Goal: Task Accomplishment & Management: Use online tool/utility

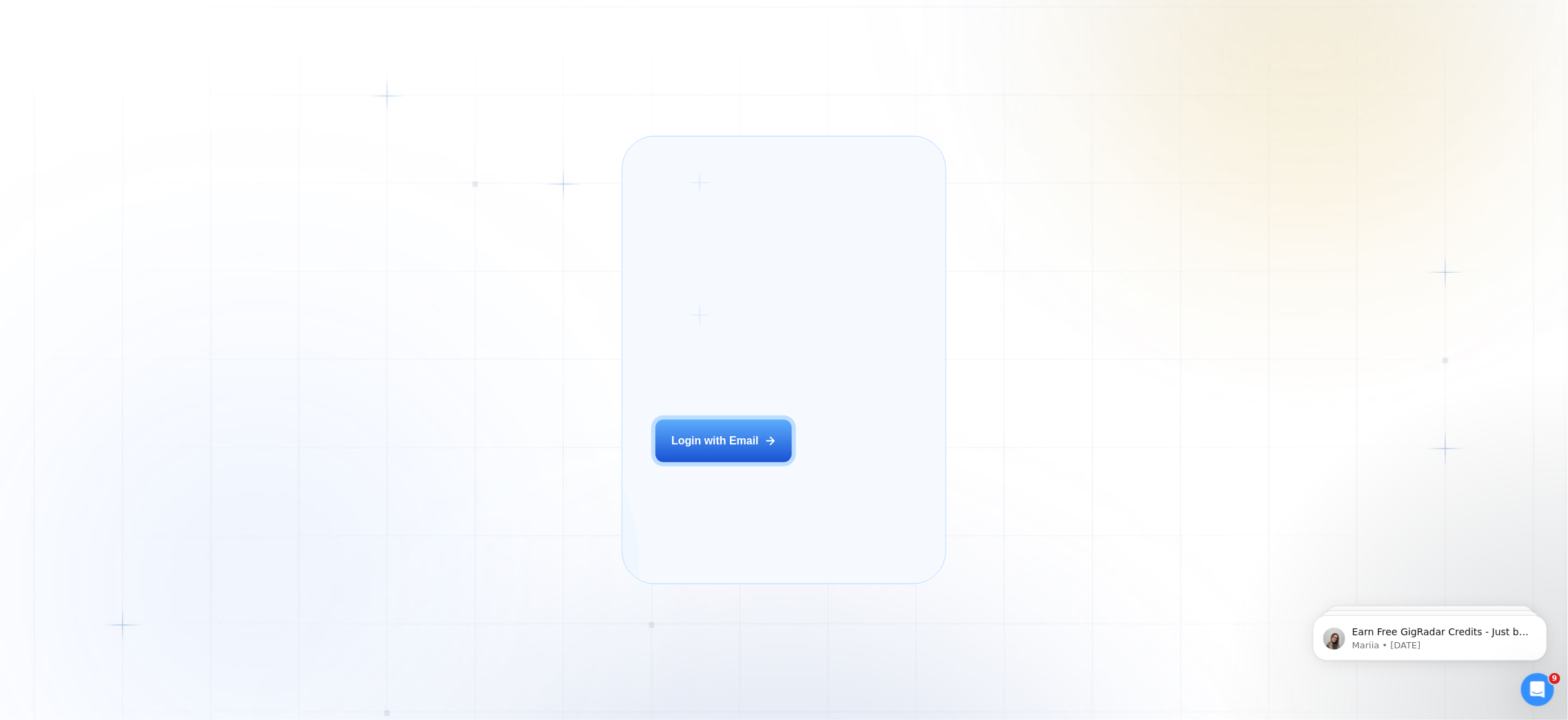
click at [678, 439] on div "Login ‍ Welcome to GigRadar. AI Business Manager for Agencies Login with Email" at bounding box center [741, 359] width 205 height 414
click at [679, 454] on button "Login with Email" at bounding box center [723, 441] width 137 height 43
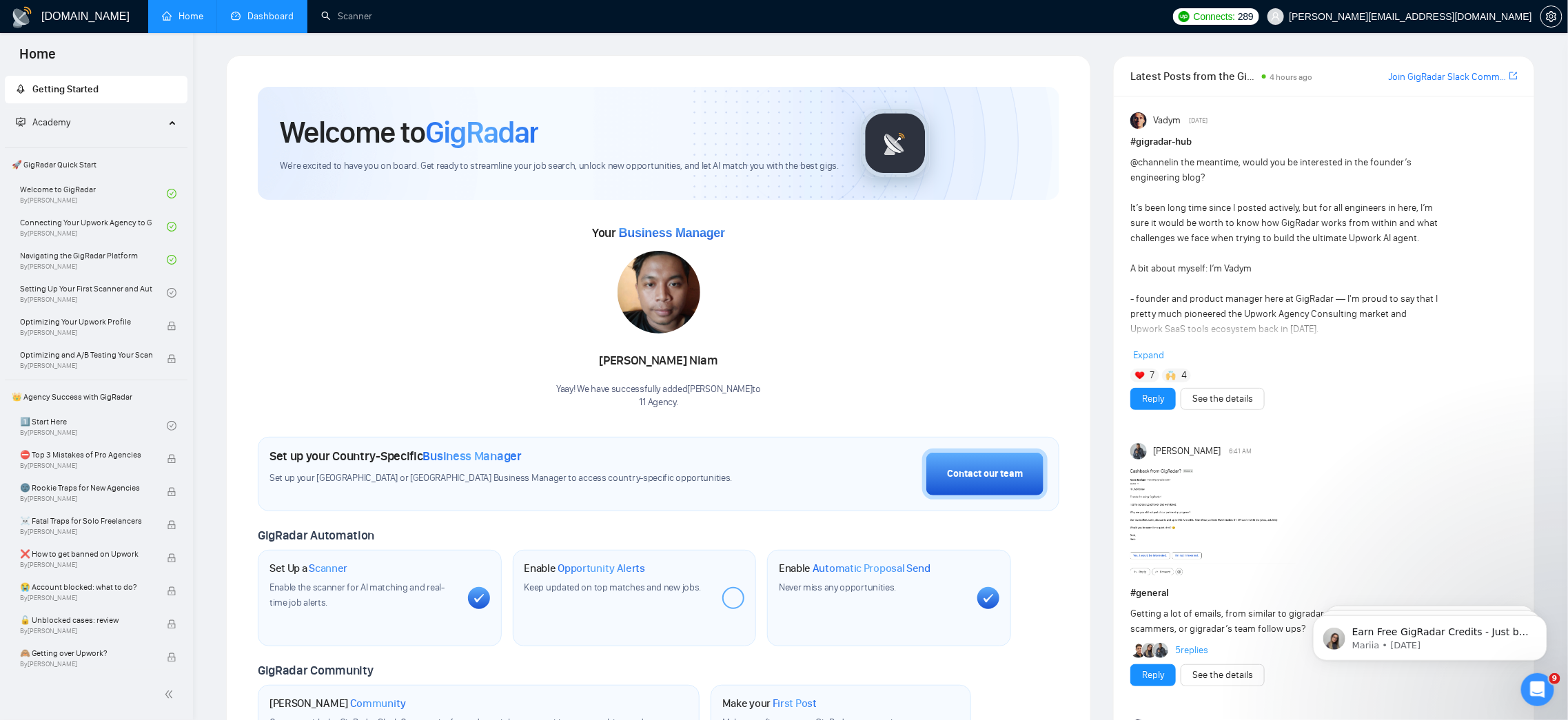
click at [241, 18] on link "Dashboard" at bounding box center [262, 16] width 63 height 11
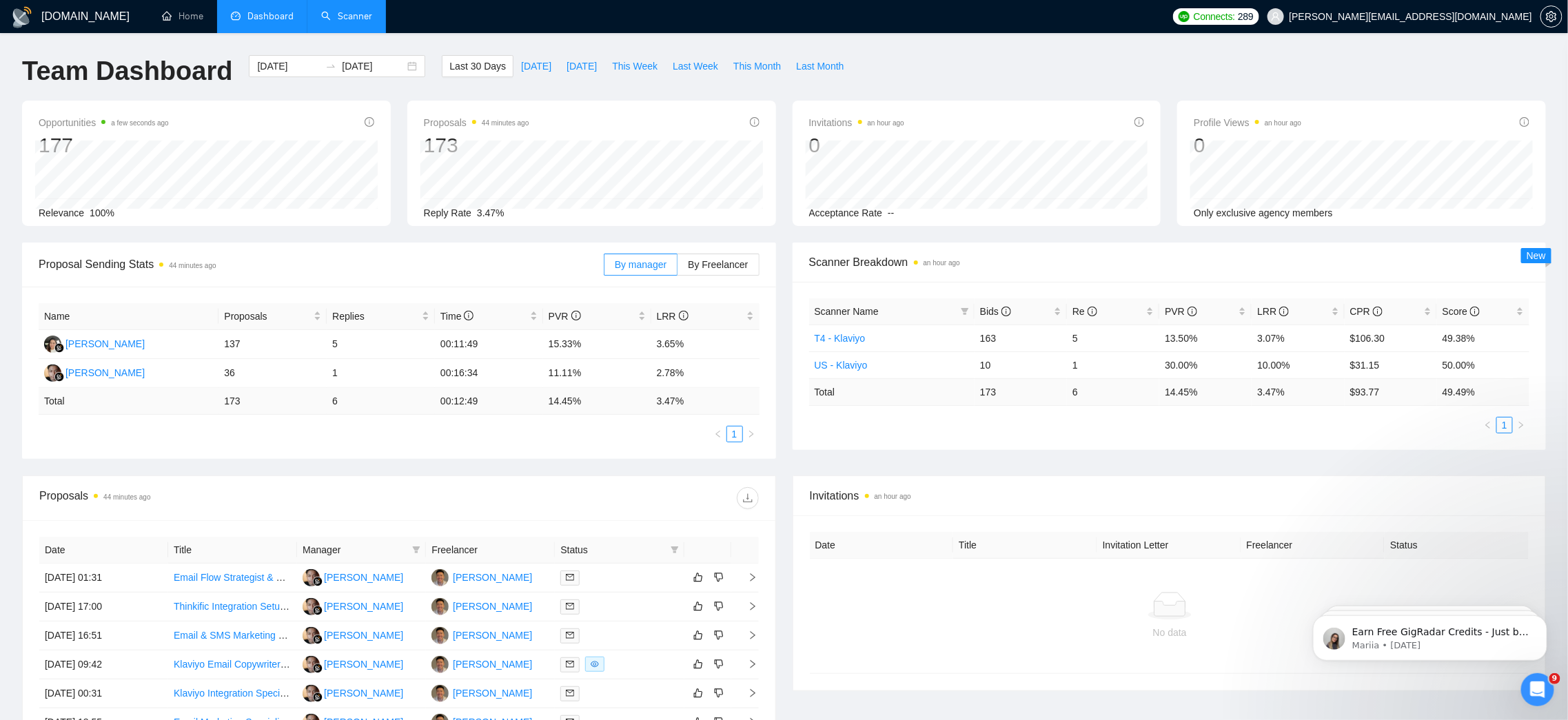
click at [325, 22] on link "Scanner" at bounding box center [346, 16] width 51 height 11
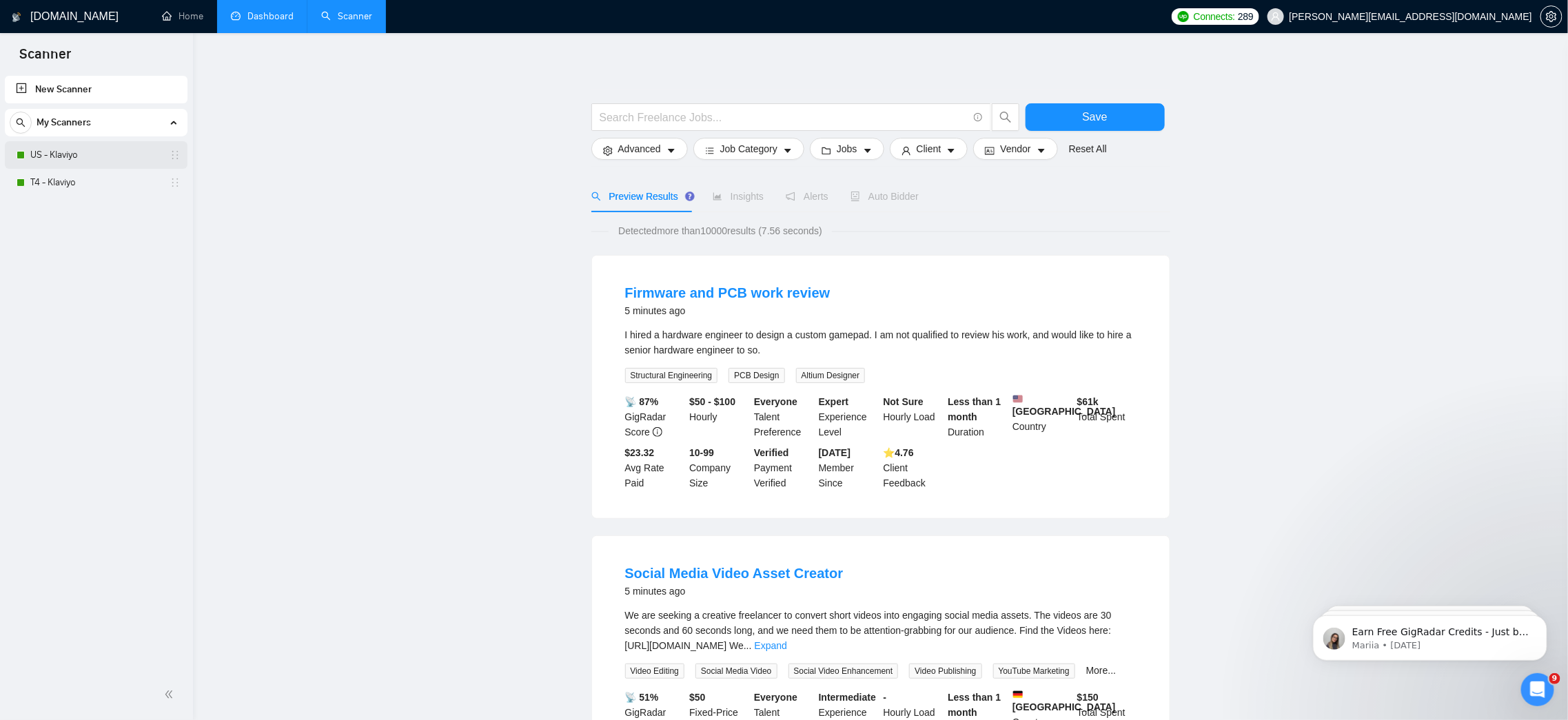
click at [123, 161] on link "US - Klaviyo" at bounding box center [95, 155] width 131 height 28
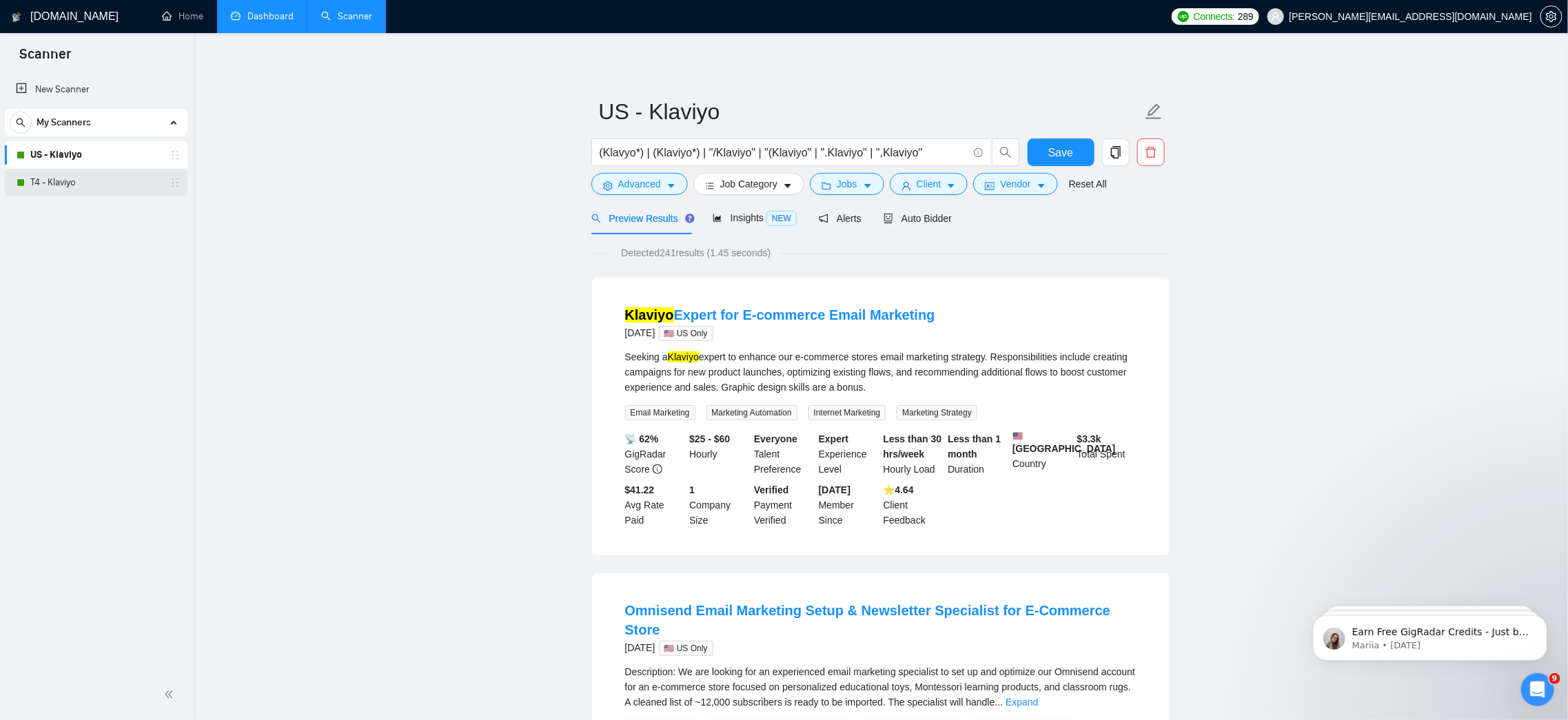
click at [117, 187] on link "T4 - Klaviyo" at bounding box center [95, 182] width 131 height 28
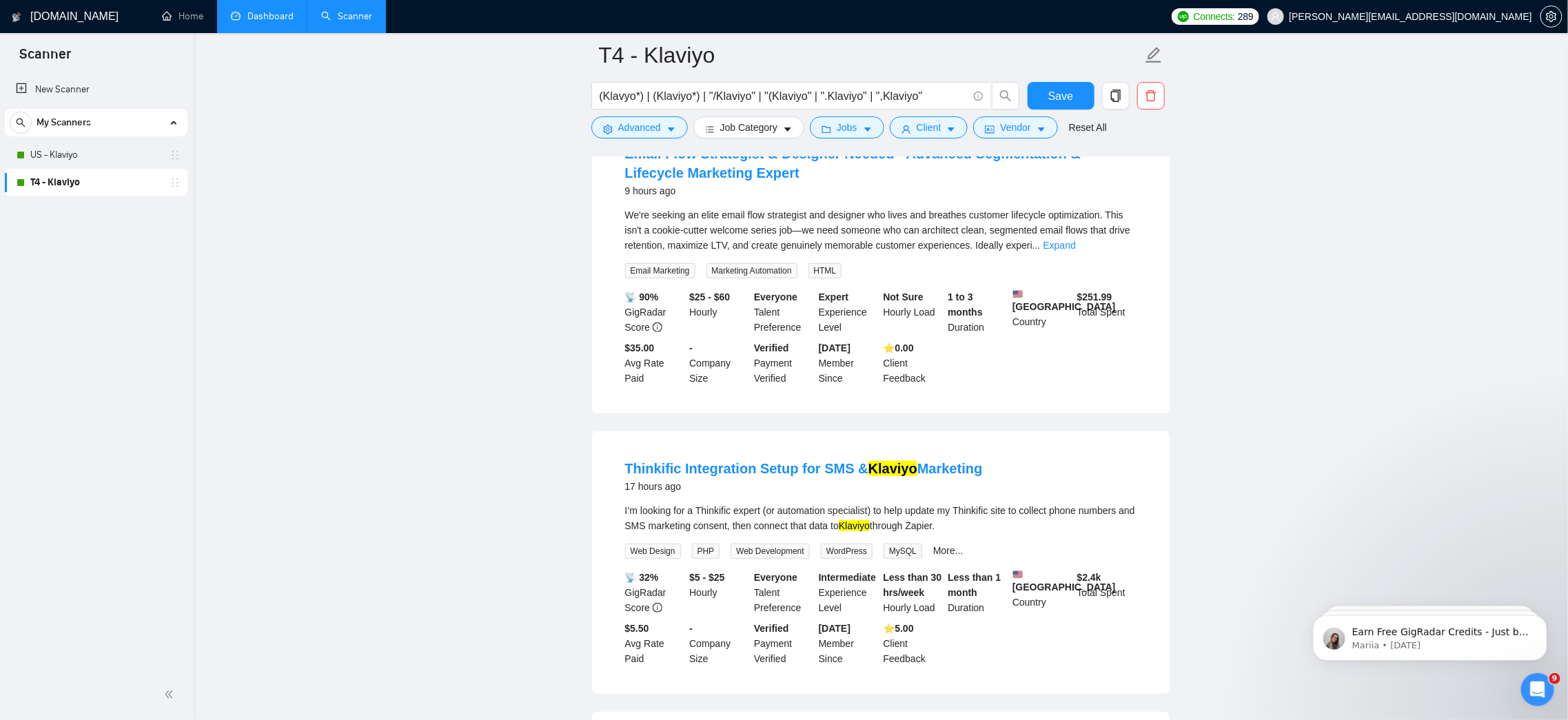
scroll to position [166, 0]
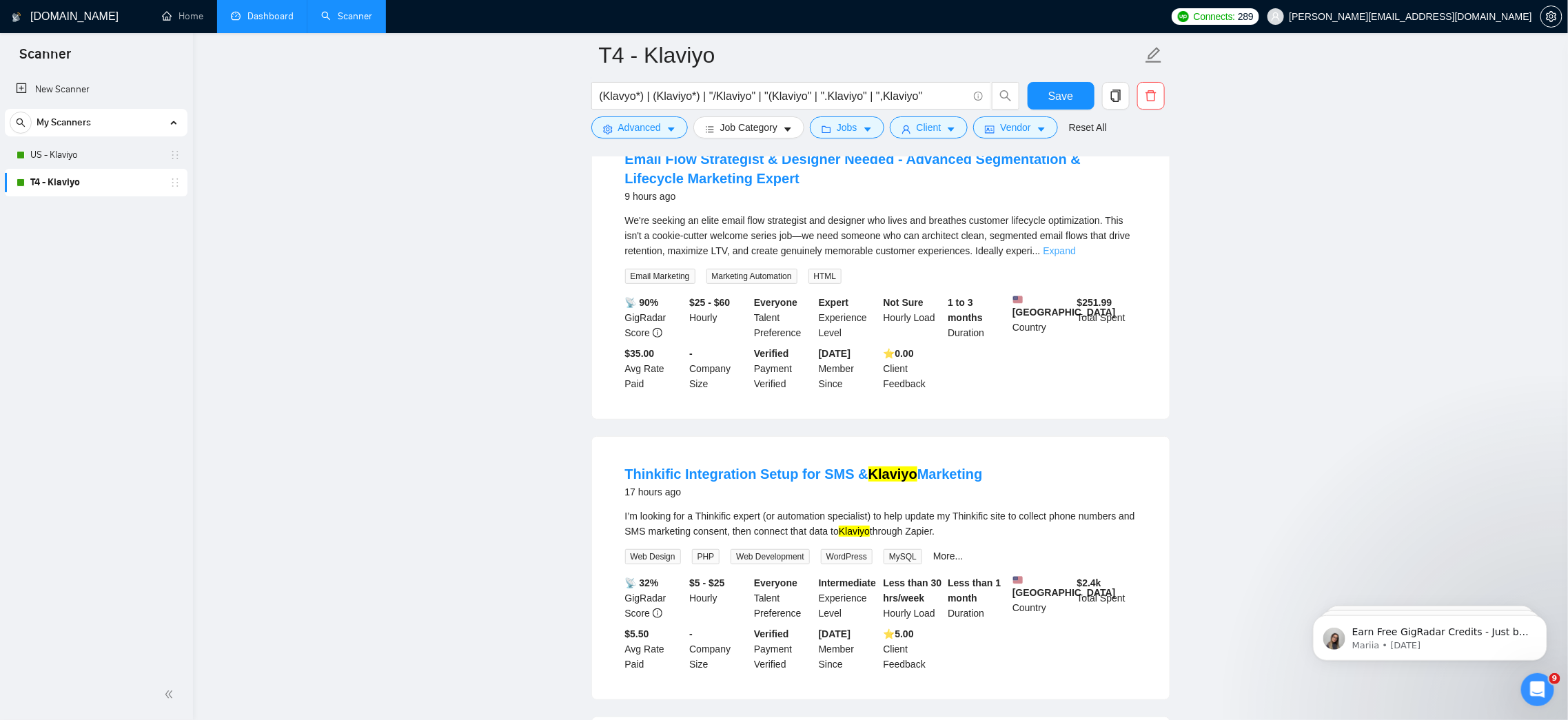
click at [1076, 254] on link "Expand" at bounding box center [1059, 250] width 32 height 11
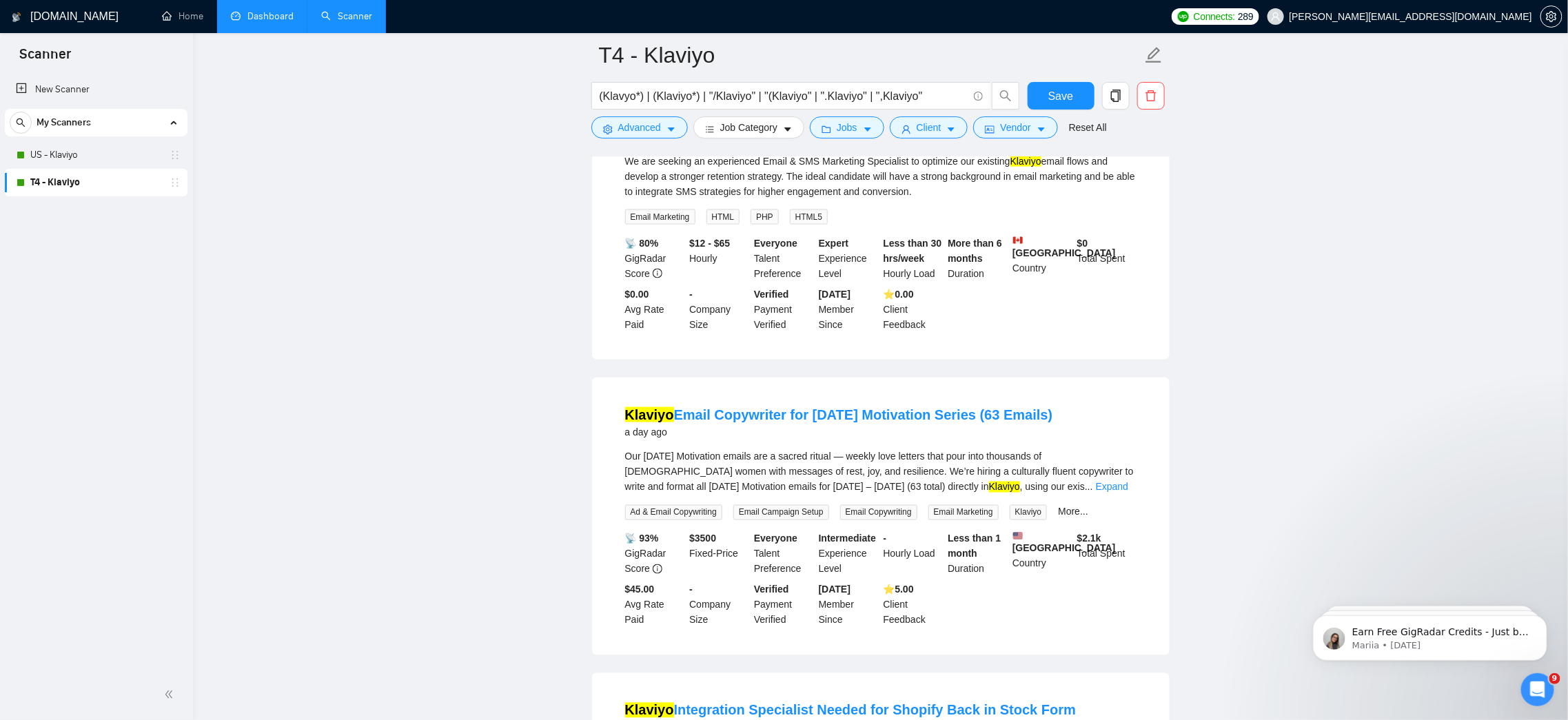
scroll to position [987, 0]
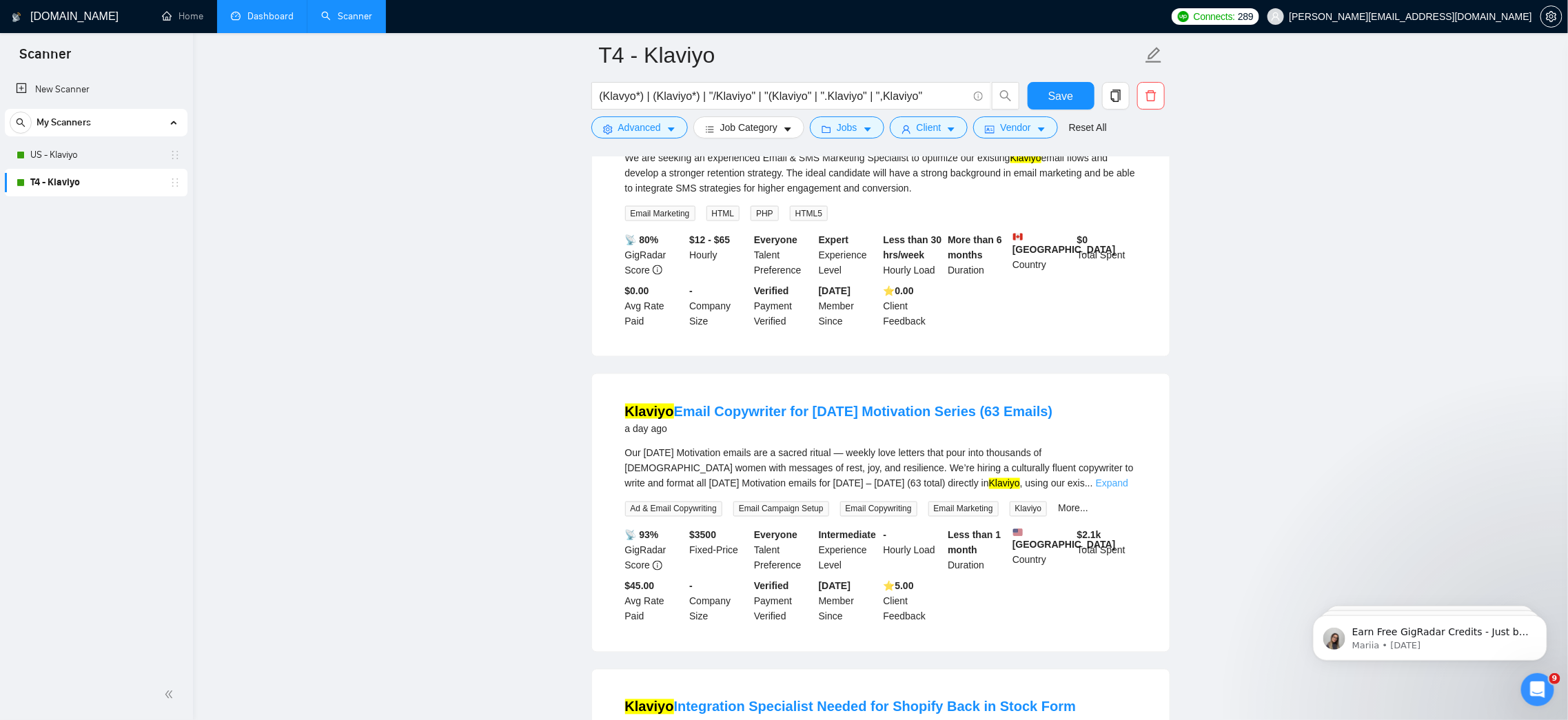
click at [1118, 489] on link "Expand" at bounding box center [1111, 483] width 32 height 11
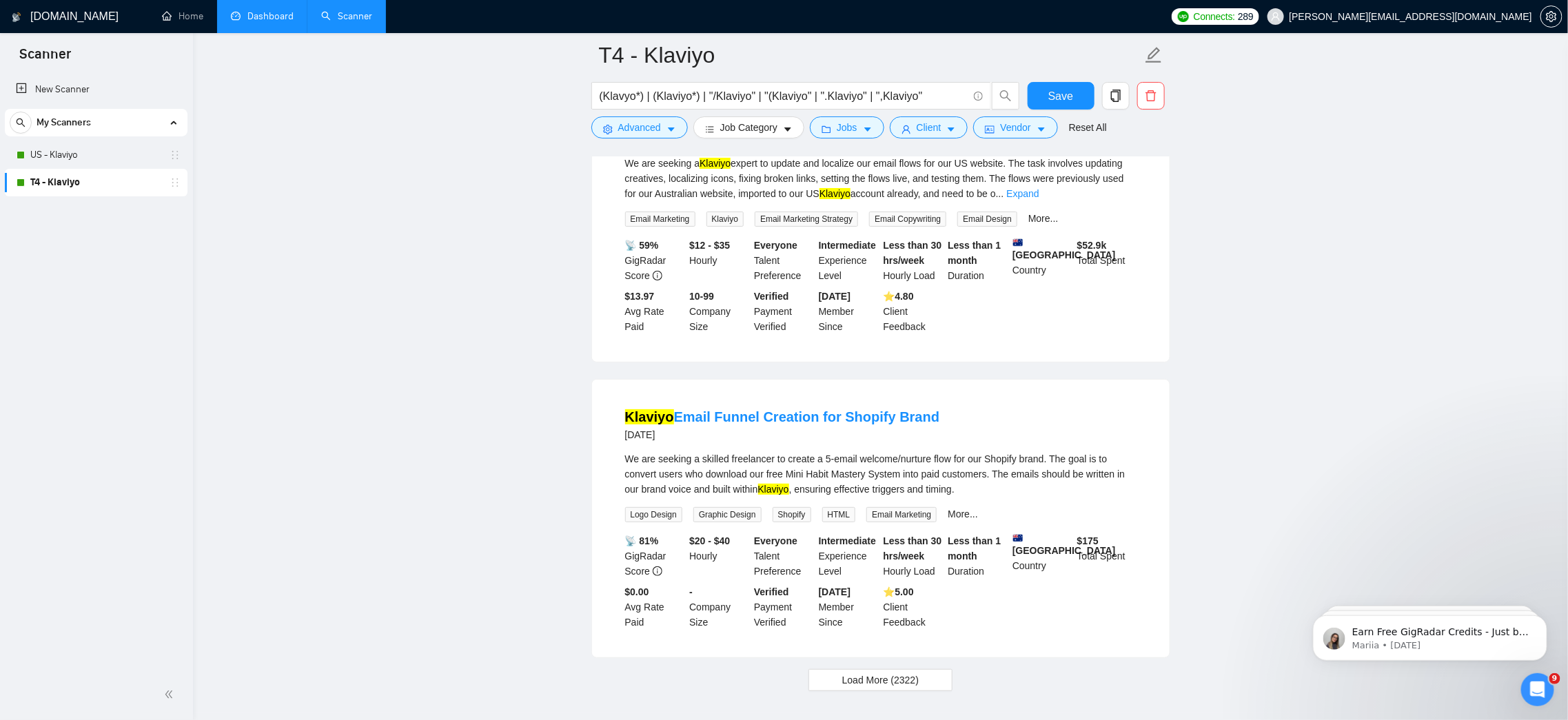
scroll to position [2901, 0]
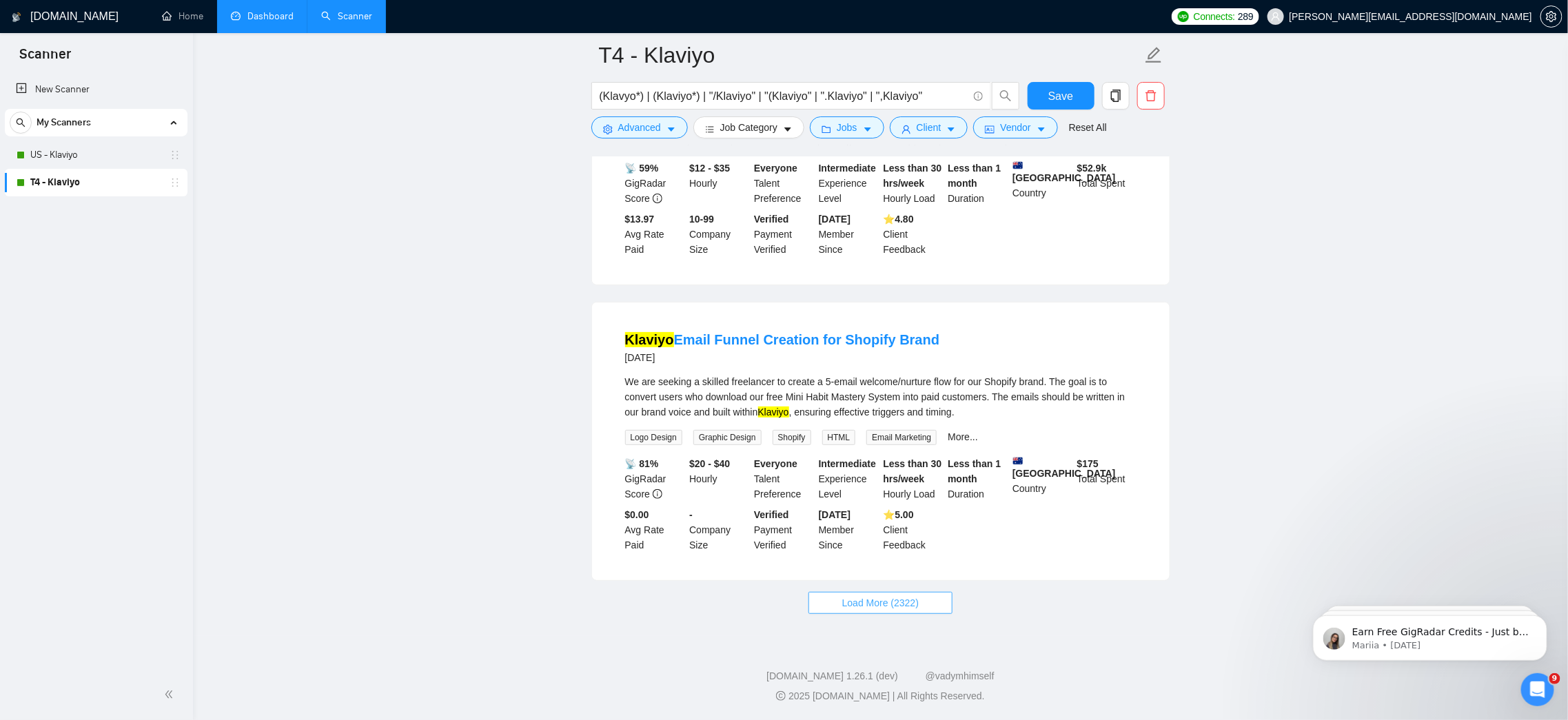
click at [918, 609] on span "Load More (2322)" at bounding box center [880, 602] width 76 height 15
click at [927, 609] on button "Loading..." at bounding box center [881, 602] width 120 height 22
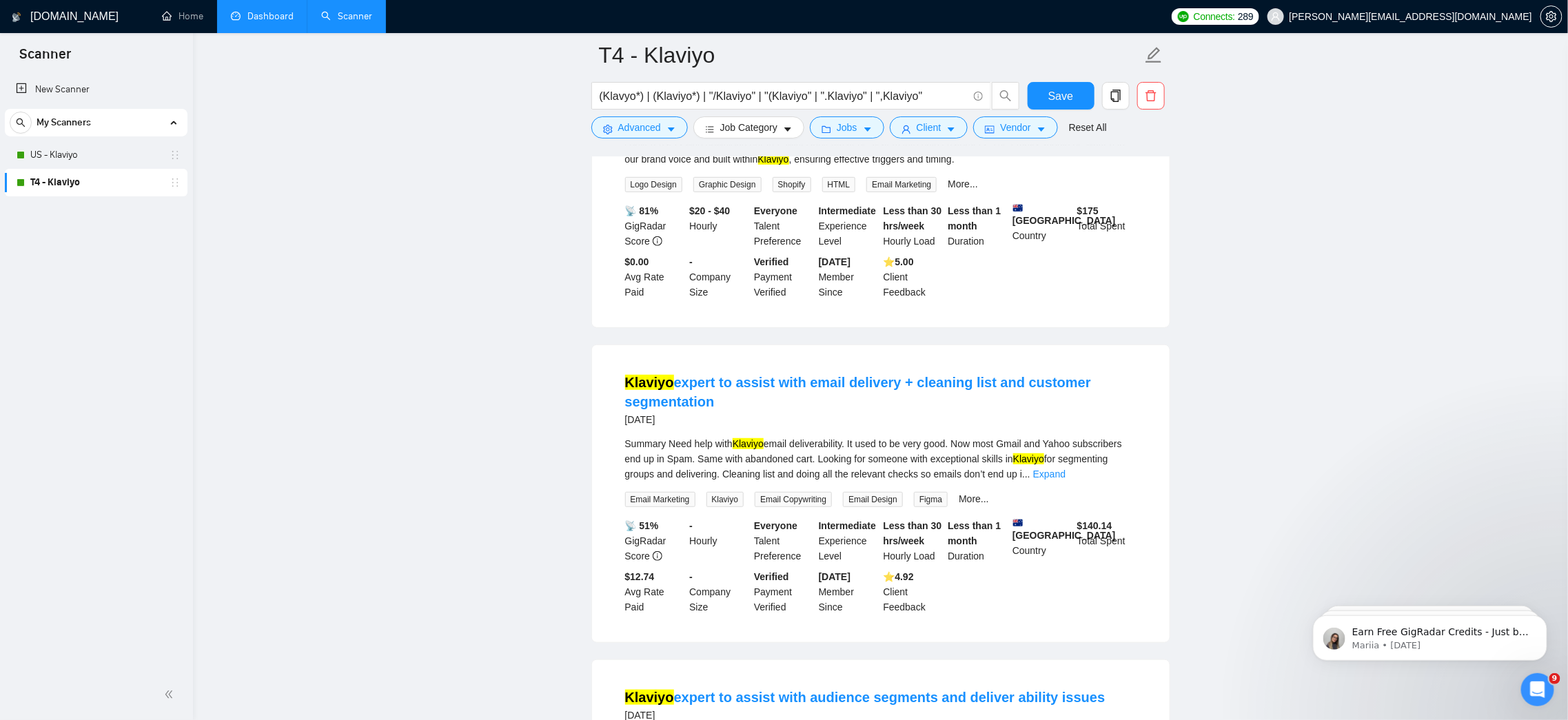
scroll to position [3135, 0]
